Goal: Task Accomplishment & Management: Complete application form

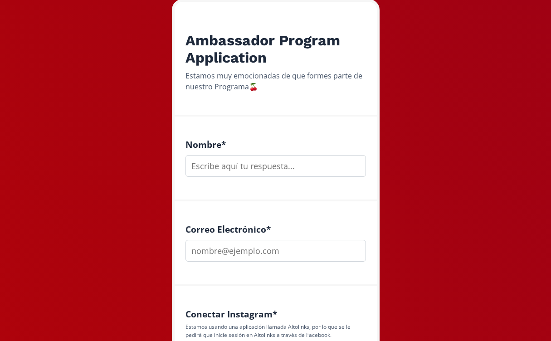
scroll to position [158, 0]
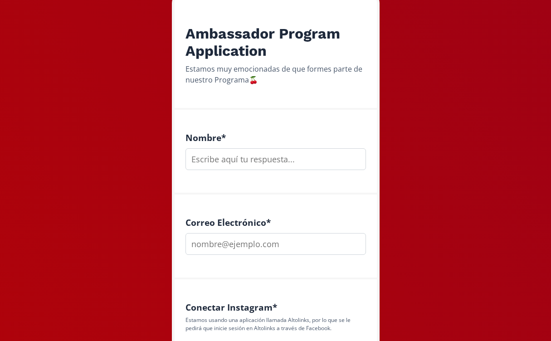
click at [261, 160] on input "text" at bounding box center [276, 159] width 181 height 22
click at [195, 160] on input "[PERSON_NAME]" at bounding box center [276, 159] width 181 height 22
type input "[PERSON_NAME]"
click at [205, 252] on input "email" at bounding box center [276, 244] width 181 height 22
type input "[EMAIL_ADDRESS][DOMAIN_NAME]"
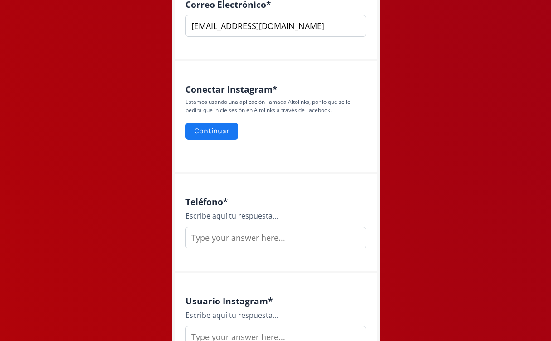
scroll to position [376, 0]
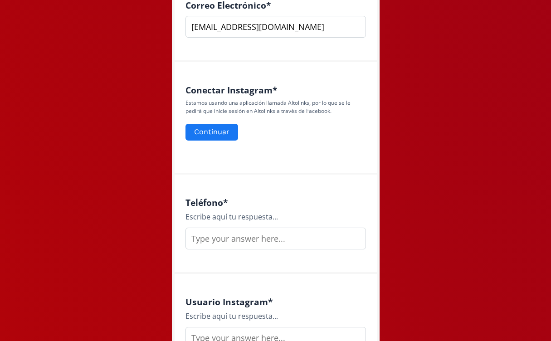
click at [219, 242] on input "text" at bounding box center [276, 239] width 181 height 22
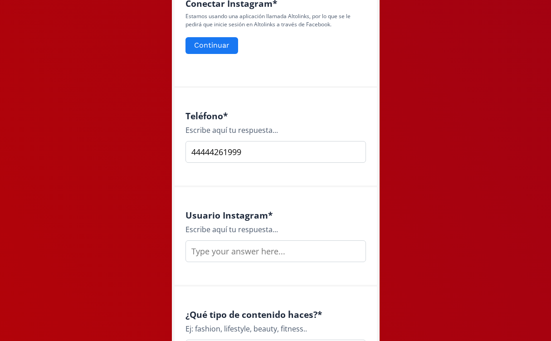
scroll to position [462, 0]
type input "44444261999"
click at [212, 256] on input "text" at bounding box center [276, 252] width 181 height 22
type input "V"
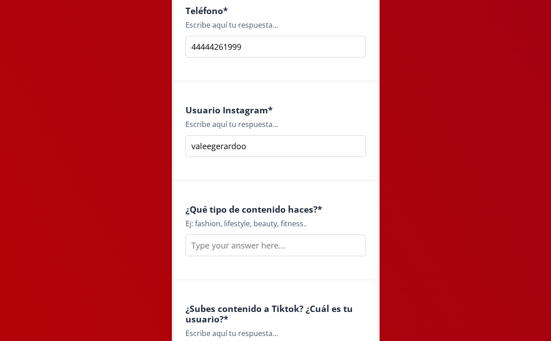
scroll to position [569, 0]
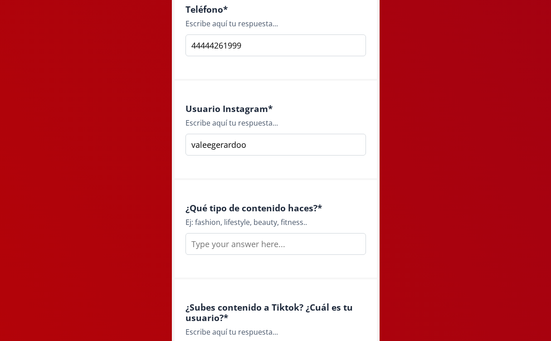
type input "valeegerardoo"
click at [218, 247] on input "text" at bounding box center [276, 244] width 181 height 22
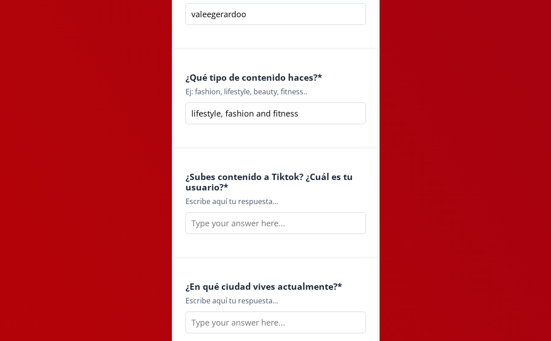
scroll to position [760, 0]
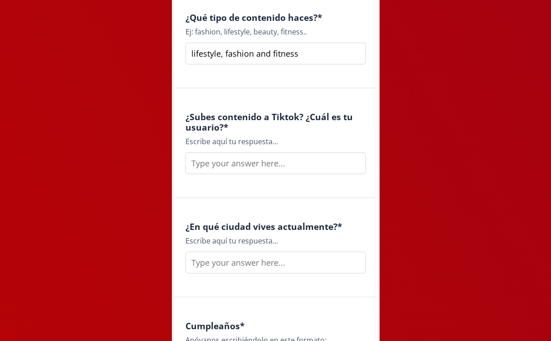
type input "lifestyle, fashion and fitness"
click at [245, 170] on input "text" at bounding box center [276, 164] width 181 height 22
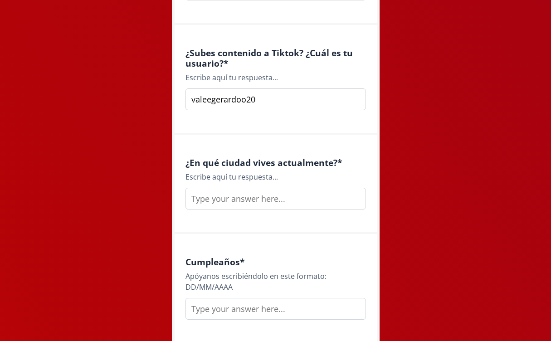
scroll to position [828, 0]
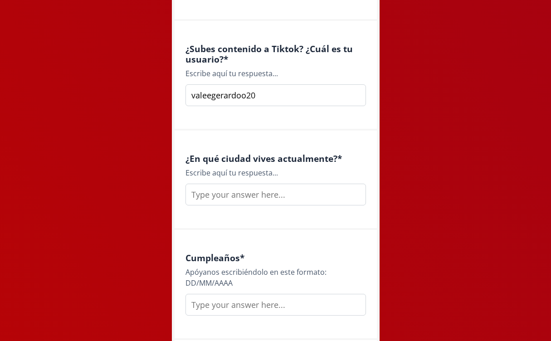
type input "valeegerardoo20"
click at [242, 199] on input "text" at bounding box center [276, 195] width 181 height 22
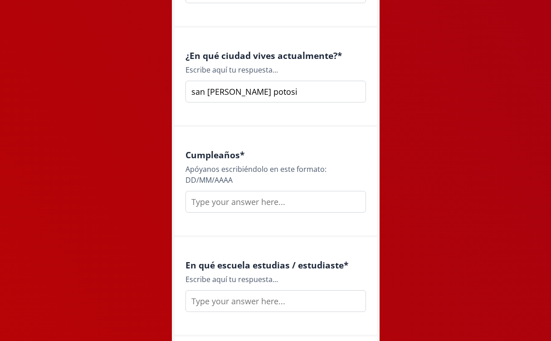
scroll to position [930, 0]
type input "san luis potosi"
click at [230, 204] on input "text" at bounding box center [276, 203] width 181 height 22
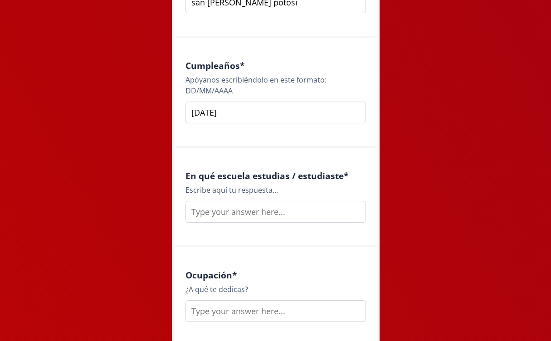
scroll to position [1024, 0]
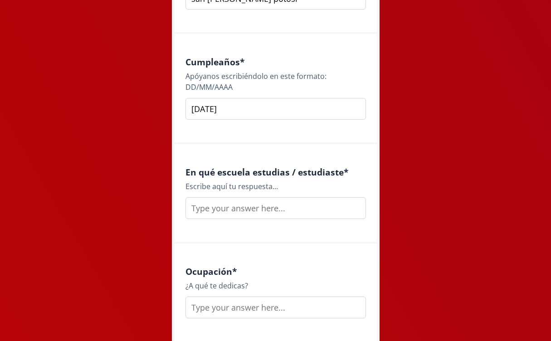
type input "20/02/2003"
click at [229, 213] on input "text" at bounding box center [276, 208] width 181 height 22
type input "F"
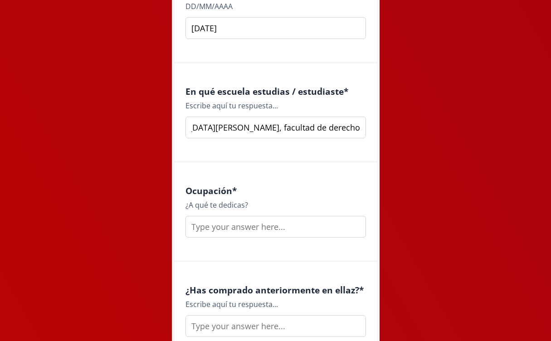
scroll to position [1120, 0]
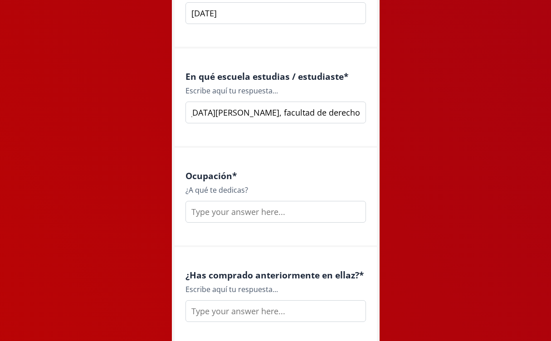
type input "Universidad Autonoma de San Luis Potosí, facultad de derecho"
click at [221, 216] on input "text" at bounding box center [276, 212] width 181 height 22
click at [275, 212] on input "pasante de abogacia y estudiante de derecho" at bounding box center [276, 212] width 181 height 22
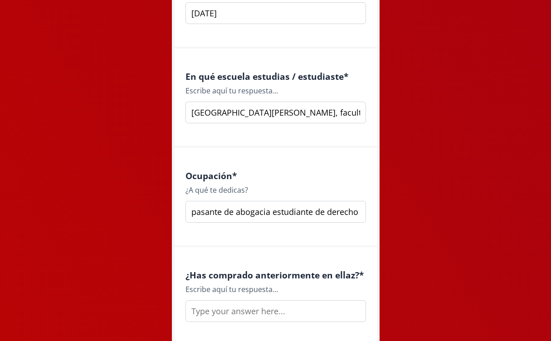
scroll to position [0, 0]
click at [266, 212] on input "pasante de abogacia, estudiante de derecho" at bounding box center [276, 212] width 181 height 22
click at [357, 211] on input "pasante de abogacía, estudiante de derecho" at bounding box center [276, 212] width 181 height 22
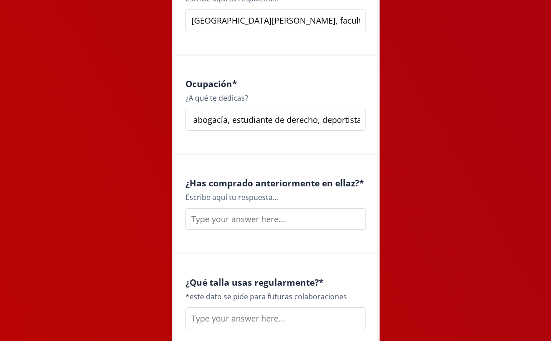
scroll to position [1223, 0]
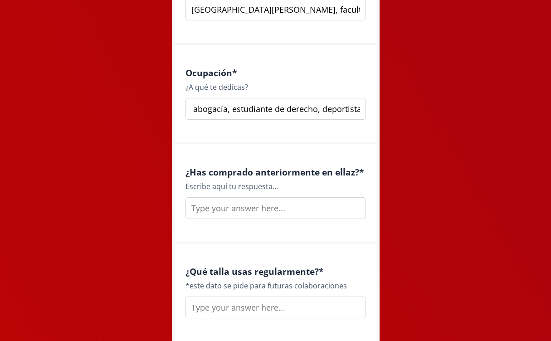
type input "pasante de abogacía, estudiante de derecho, deportista"
click at [276, 215] on input "text" at bounding box center [276, 208] width 181 height 22
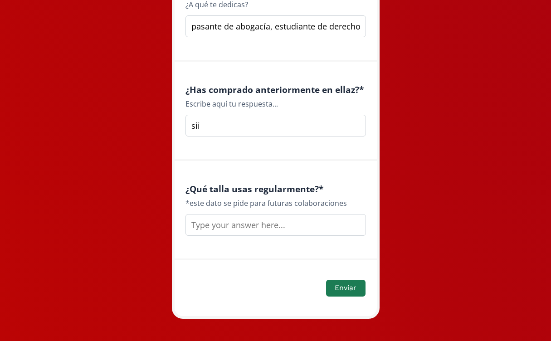
scroll to position [1315, 0]
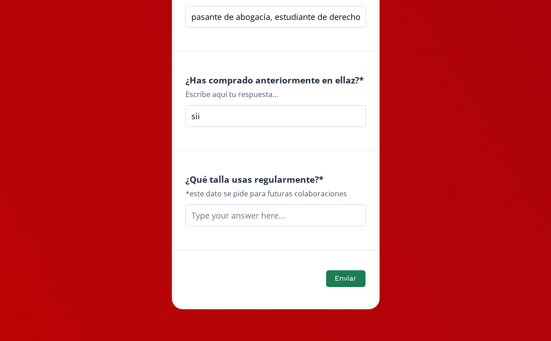
click at [255, 222] on input "text" at bounding box center [276, 216] width 181 height 22
click at [227, 117] on input "sii" at bounding box center [276, 116] width 181 height 22
click at [224, 211] on input "text" at bounding box center [276, 216] width 181 height 22
click at [219, 120] on input "sii, nippiz" at bounding box center [276, 116] width 181 height 22
type input "sii, nippiz"
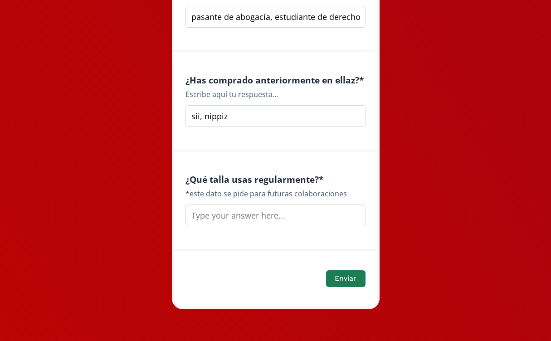
click at [204, 216] on input "text" at bounding box center [276, 216] width 181 height 22
type input "m"
type input "chico-mediano, depende del producto"
click at [361, 273] on button "Enviar" at bounding box center [346, 279] width 42 height 20
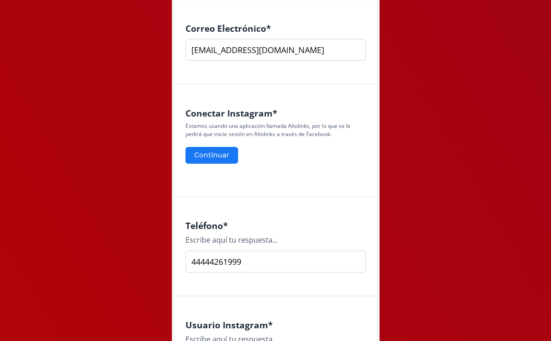
scroll to position [349, 0]
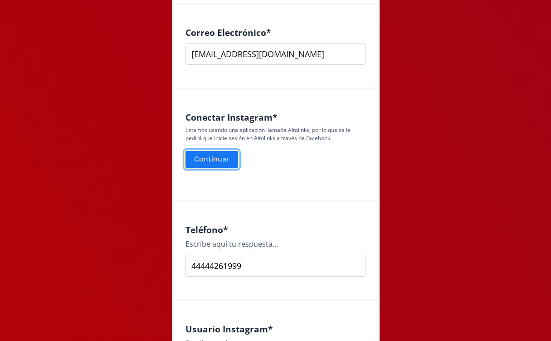
click at [216, 164] on button "Continuar" at bounding box center [211, 160] width 55 height 20
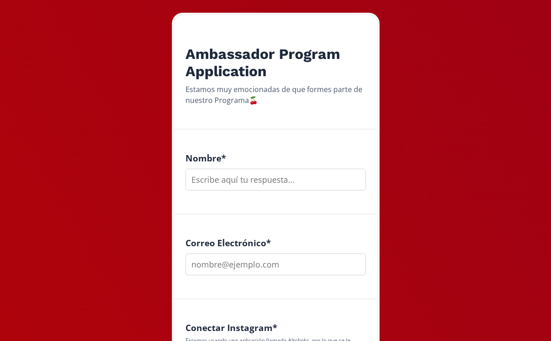
scroll to position [138, 0]
click at [252, 187] on input "text" at bounding box center [276, 180] width 181 height 22
type input "v"
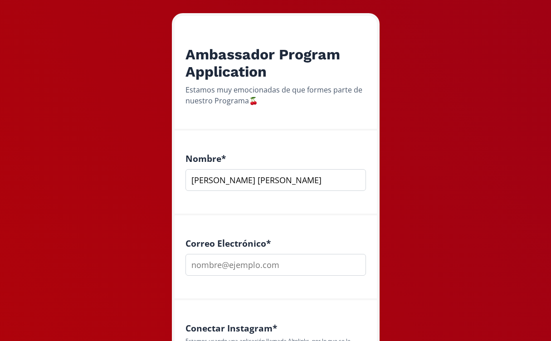
type input "[PERSON_NAME]"
click at [236, 261] on input "email" at bounding box center [276, 265] width 181 height 22
type input "[EMAIL_ADDRESS][DOMAIN_NAME]"
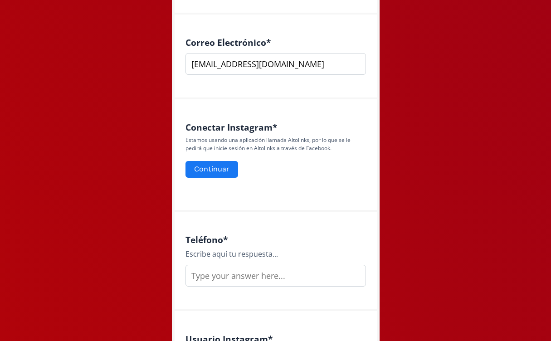
scroll to position [338, 0]
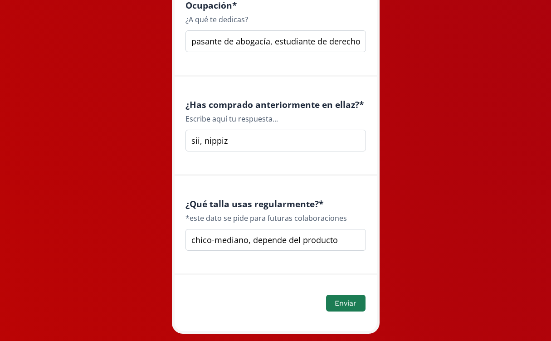
scroll to position [1345, 0]
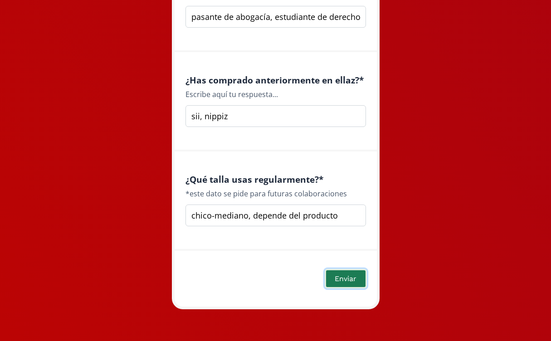
click at [354, 280] on button "Enviar" at bounding box center [346, 279] width 42 height 20
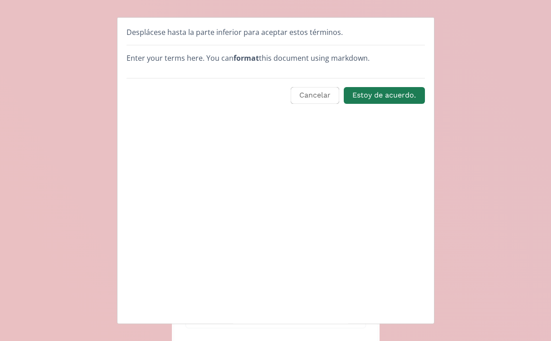
scroll to position [0, 0]
click at [401, 98] on button "Estoy de acuerdo." at bounding box center [385, 96] width 84 height 20
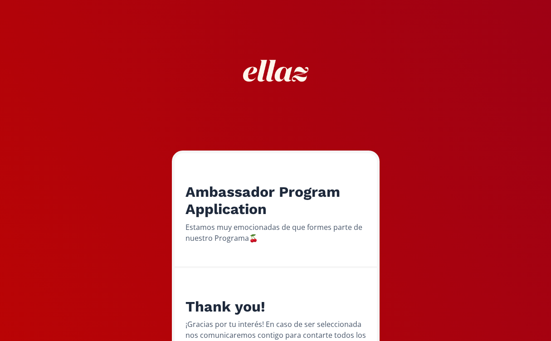
scroll to position [82, 0]
